Goal: Navigation & Orientation: Find specific page/section

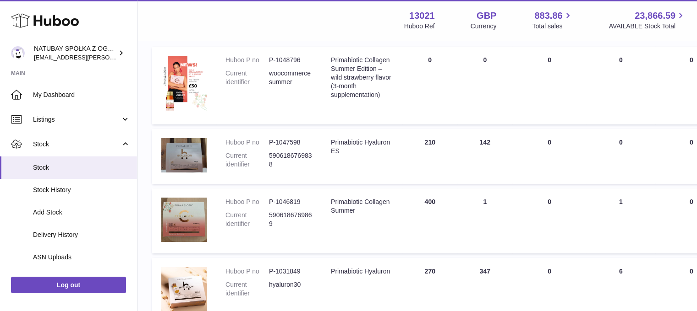
scroll to position [137, 0]
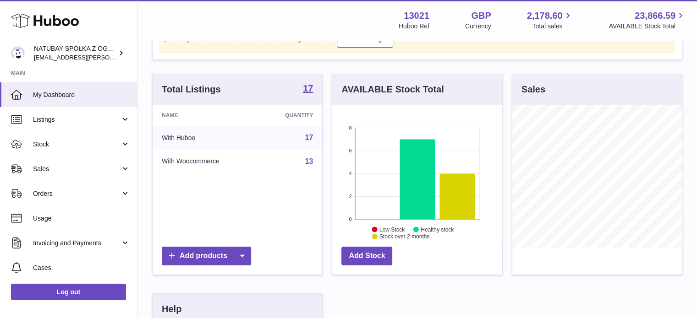
scroll to position [137, 0]
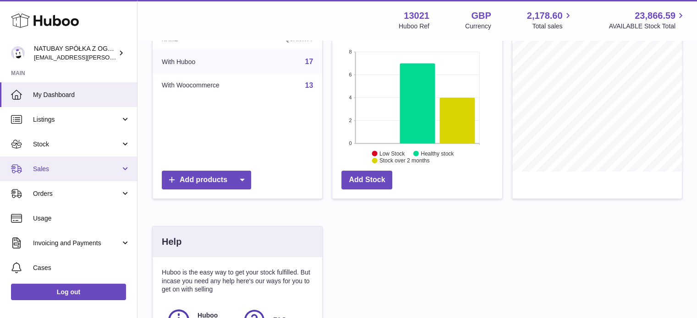
click at [50, 158] on link "Sales" at bounding box center [68, 169] width 137 height 25
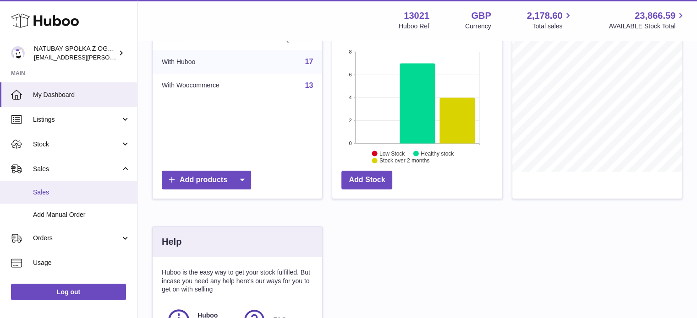
click at [66, 190] on span "Sales" at bounding box center [81, 192] width 97 height 9
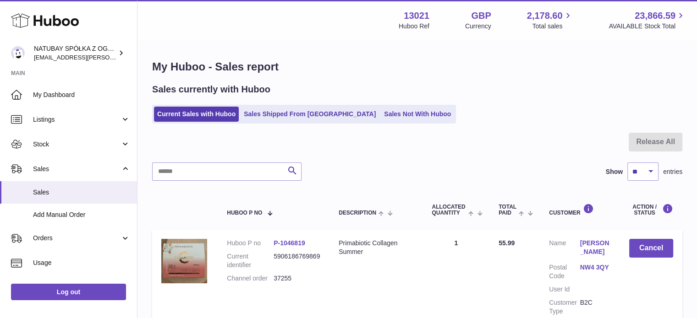
click at [383, 123] on ul "Current Sales with Huboo Sales Shipped From [GEOGRAPHIC_DATA] Sales Not With Hu…" at bounding box center [304, 114] width 304 height 19
click at [383, 120] on link "Sales Not With Huboo" at bounding box center [417, 114] width 73 height 15
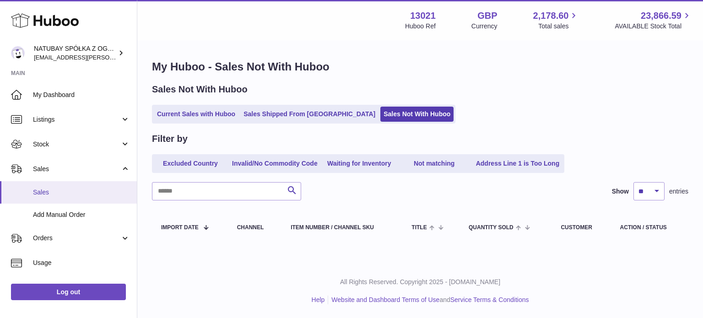
click at [91, 190] on span "Sales" at bounding box center [81, 192] width 97 height 9
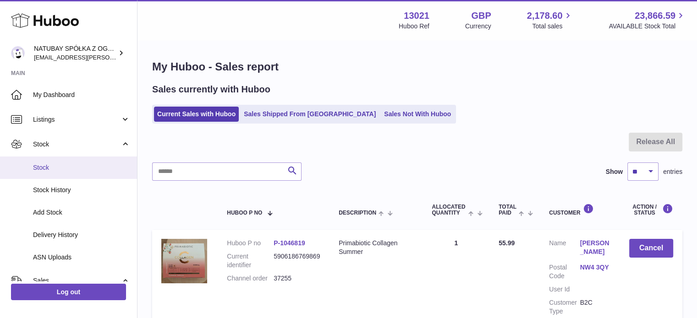
click at [65, 171] on span "Stock" at bounding box center [81, 167] width 97 height 9
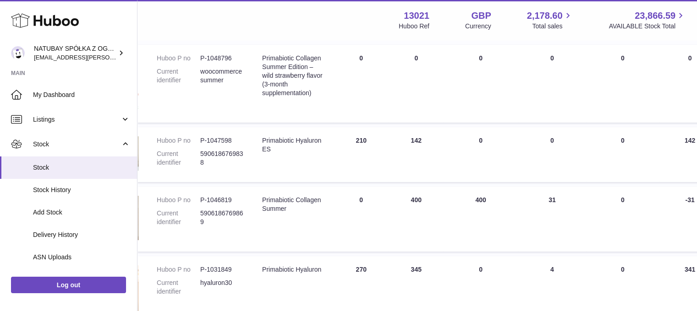
scroll to position [137, 0]
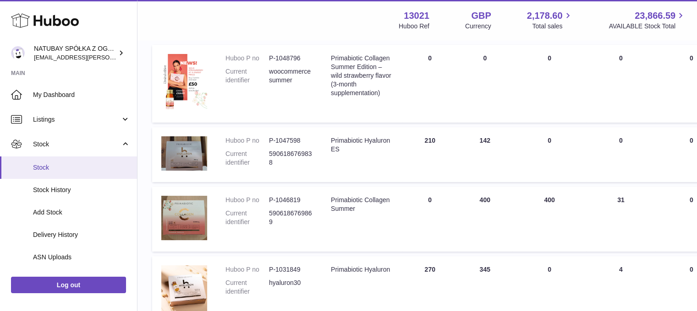
click at [109, 173] on link "Stock" at bounding box center [68, 168] width 137 height 22
